Goal: Complete application form

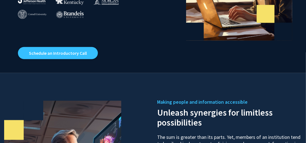
scroll to position [159, 0]
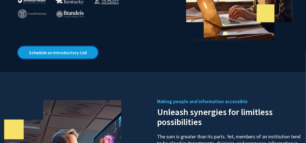
click at [70, 46] on link "Schedule an Introductory Call" at bounding box center [58, 52] width 80 height 12
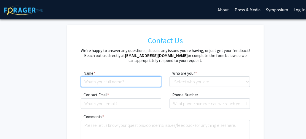
click at [112, 82] on input at bounding box center [121, 81] width 81 height 10
type input "[PERSON_NAME] Smokes"
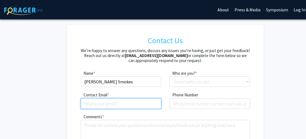
type input "[PERSON_NAME][EMAIL_ADDRESS][DOMAIN_NAME]"
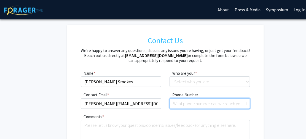
type input "3466498750"
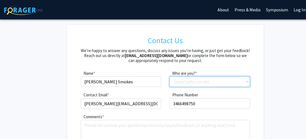
click at [194, 84] on select "Select who you are. Student Faculty Administrator Other" at bounding box center [210, 81] width 81 height 10
select select "student"
click at [170, 76] on select "Select who you are. Student Faculty Administrator Other" at bounding box center [210, 81] width 81 height 10
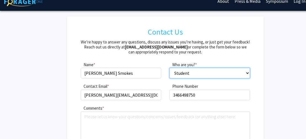
scroll to position [10, 0]
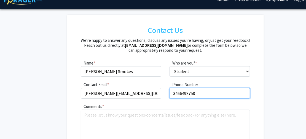
drag, startPoint x: 198, startPoint y: 95, endPoint x: 160, endPoint y: 100, distance: 39.3
click at [160, 100] on div "Contact Email * required [PERSON_NAME][EMAIL_ADDRESS][DOMAIN_NAME] Phone Number…" at bounding box center [165, 92] width 177 height 22
type input "4047161128"
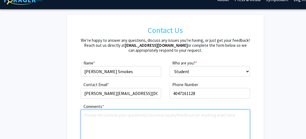
click at [149, 121] on textarea "Comments" at bounding box center [165, 131] width 169 height 44
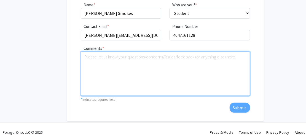
scroll to position [70, 0]
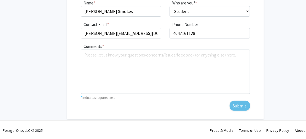
click at [240, 105] on div "Comments * required * Indicates required field Submit" at bounding box center [165, 77] width 177 height 68
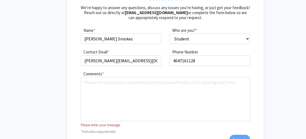
scroll to position [77, 0]
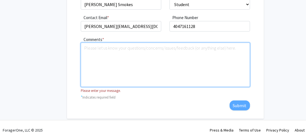
click at [205, 64] on textarea "Comments" at bounding box center [165, 65] width 169 height 44
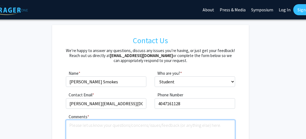
scroll to position [0, 0]
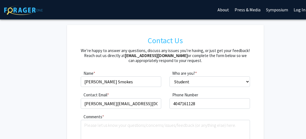
drag, startPoint x: 45, startPoint y: 10, endPoint x: 8, endPoint y: 14, distance: 37.1
click at [8, 14] on div "Skip navigation About Press & Media Symposium Log In Sign Up" at bounding box center [165, 9] width 331 height 19
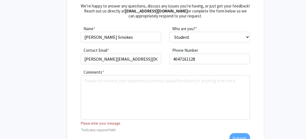
scroll to position [46, 0]
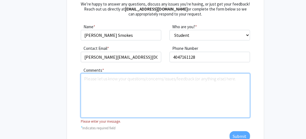
click at [104, 88] on textarea "Comments" at bounding box center [165, 95] width 169 height 44
paste textarea "Hello! My name is [Your Name], and I am a senior at [PERSON_NAME][GEOGRAPHIC_DA…"
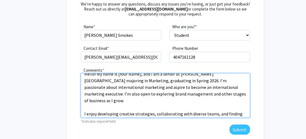
scroll to position [0, 0]
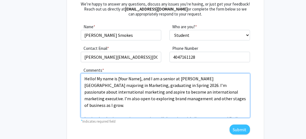
click at [140, 79] on textarea "Hello! My name is [Your Name], and I am a senior at [PERSON_NAME][GEOGRAPHIC_DA…" at bounding box center [165, 95] width 169 height 44
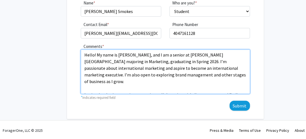
type textarea "Hello! My name is [PERSON_NAME], and I am a senior at [PERSON_NAME][GEOGRAPHIC_…"
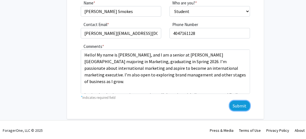
click at [236, 107] on button "Submit" at bounding box center [240, 105] width 20 height 10
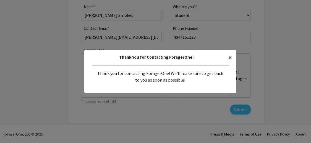
click at [225, 59] on button "×" at bounding box center [230, 57] width 12 height 15
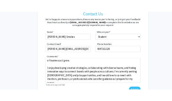
scroll to position [39, 0]
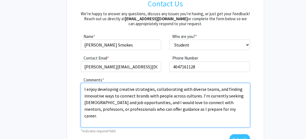
click at [136, 113] on textarea "Hello! My name is [PERSON_NAME], and I am a senior at [PERSON_NAME][GEOGRAPHIC_…" at bounding box center [165, 105] width 169 height 44
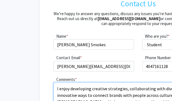
scroll to position [53, 27]
